Goal: Transaction & Acquisition: Purchase product/service

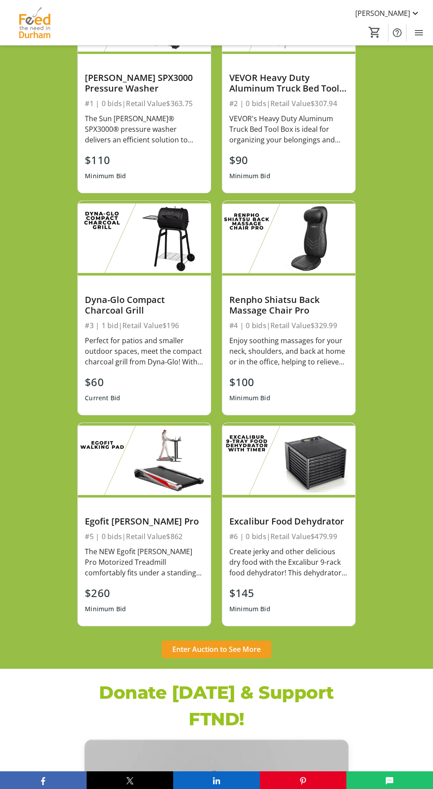
scroll to position [356, 0]
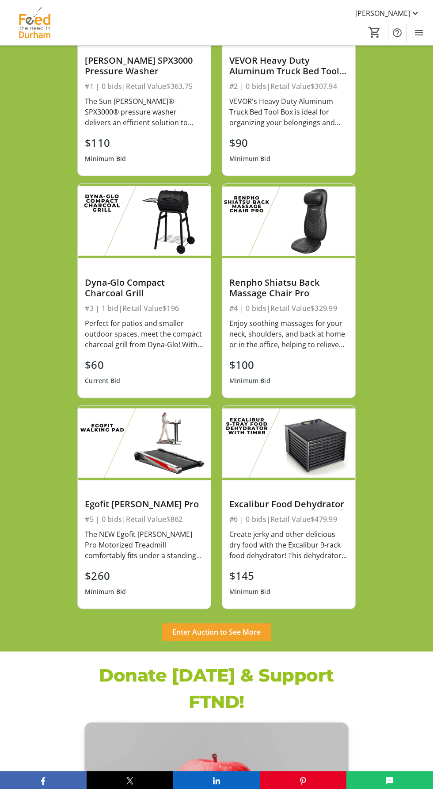
click at [226, 627] on span "Enter Auction to See More" at bounding box center [216, 632] width 88 height 11
